Goal: Task Accomplishment & Management: Complete application form

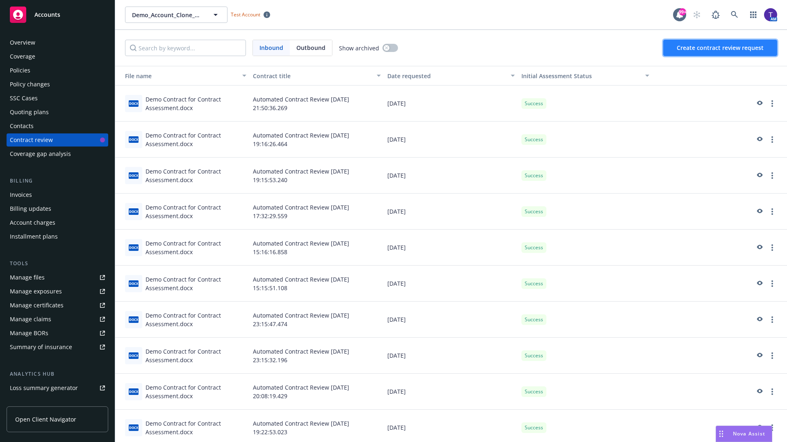
click at [720, 48] on span "Create contract review request" at bounding box center [719, 48] width 87 height 8
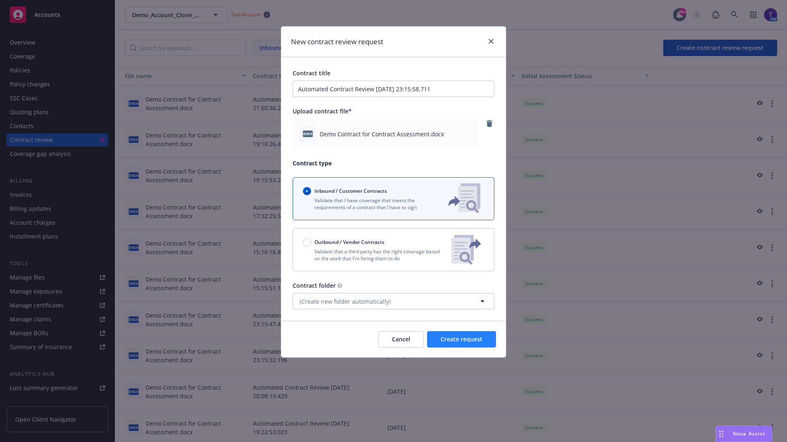
type input "Automated Contract Review [DATE] 23:15:58.711"
click at [461, 340] on span "Create request" at bounding box center [461, 340] width 42 height 8
